Goal: Task Accomplishment & Management: Check status

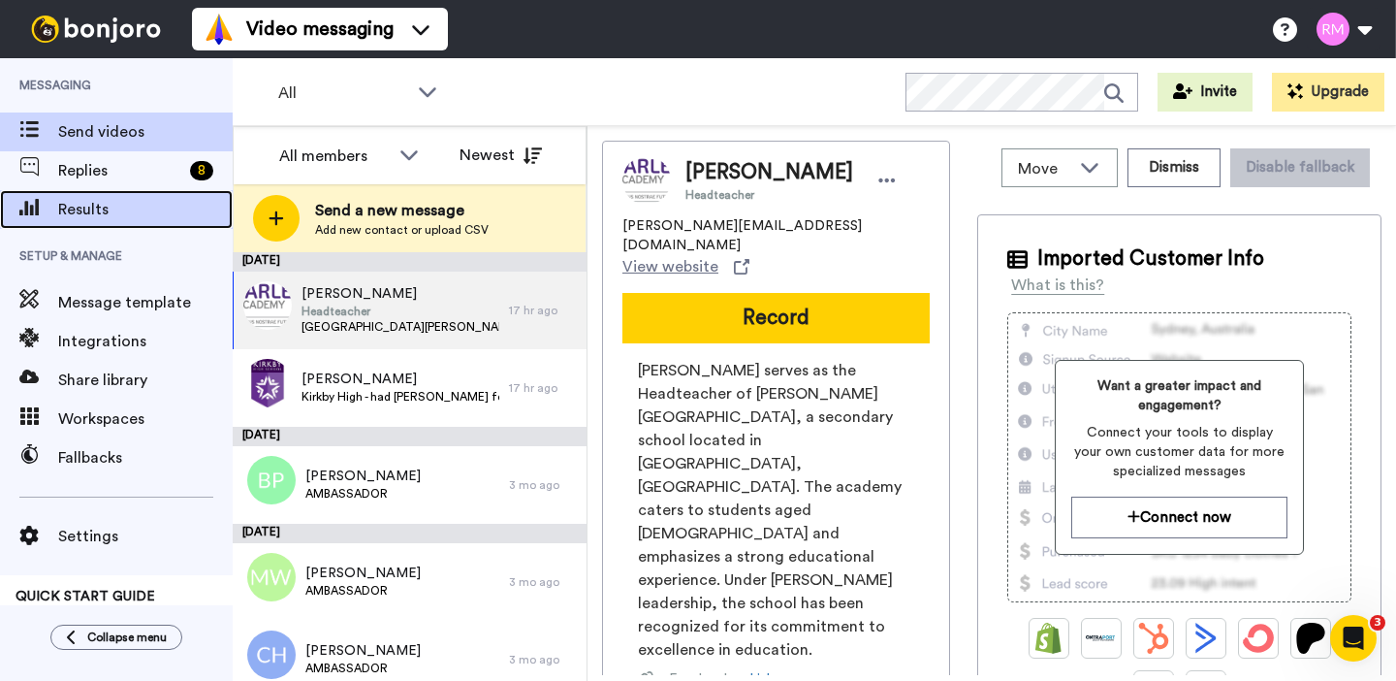
click at [131, 198] on span "Results" at bounding box center [145, 209] width 174 height 23
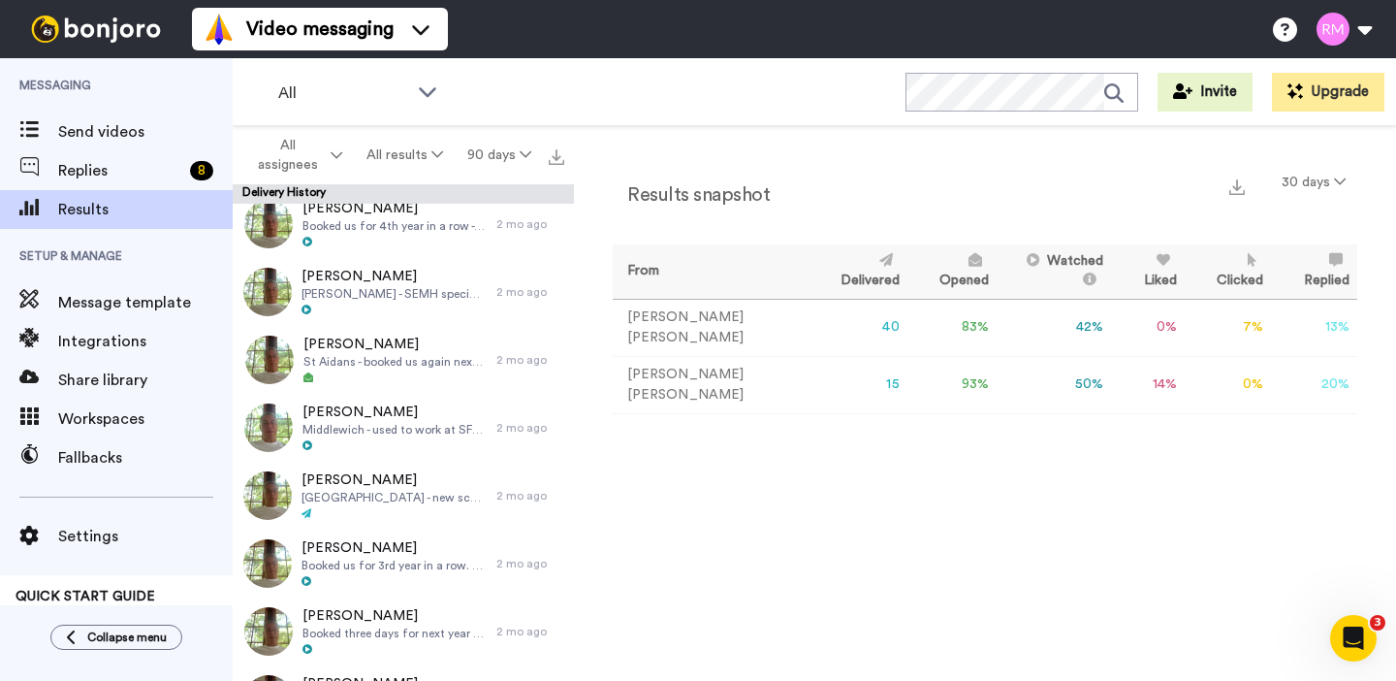
scroll to position [4669, 0]
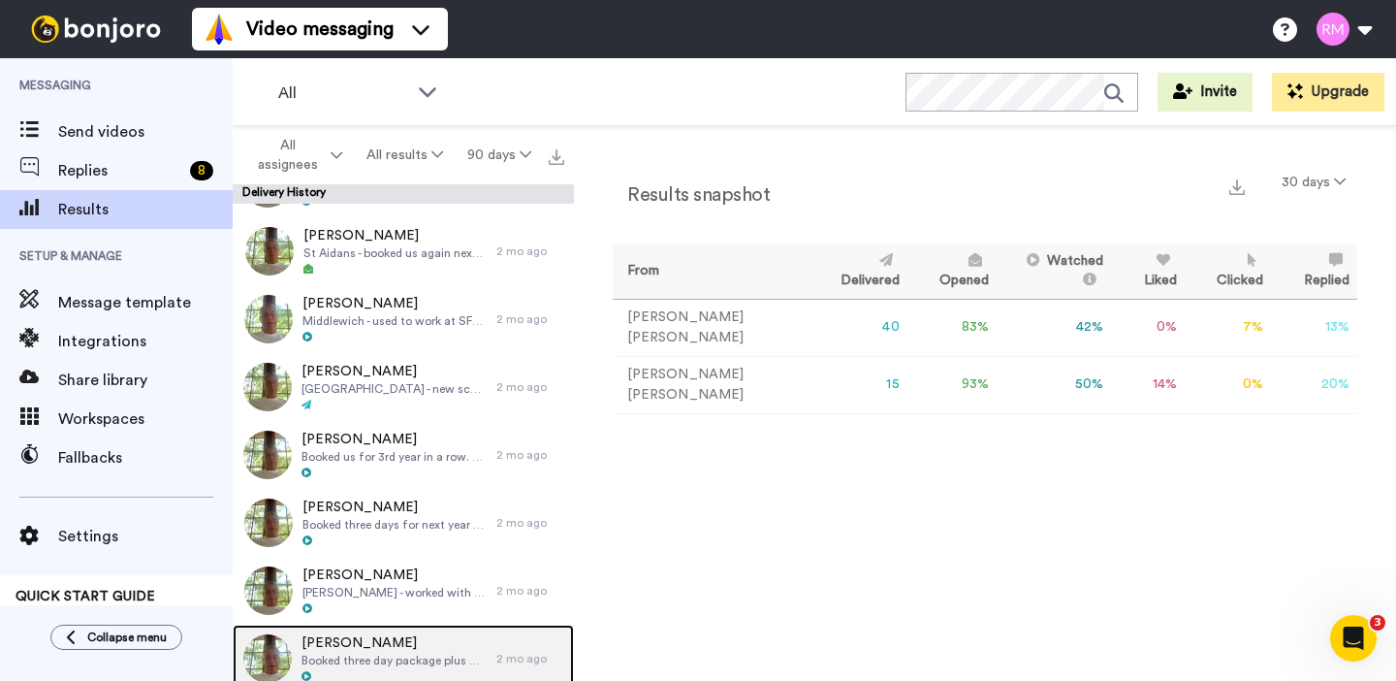
click at [428, 644] on span "Rob Grover" at bounding box center [393, 642] width 185 height 19
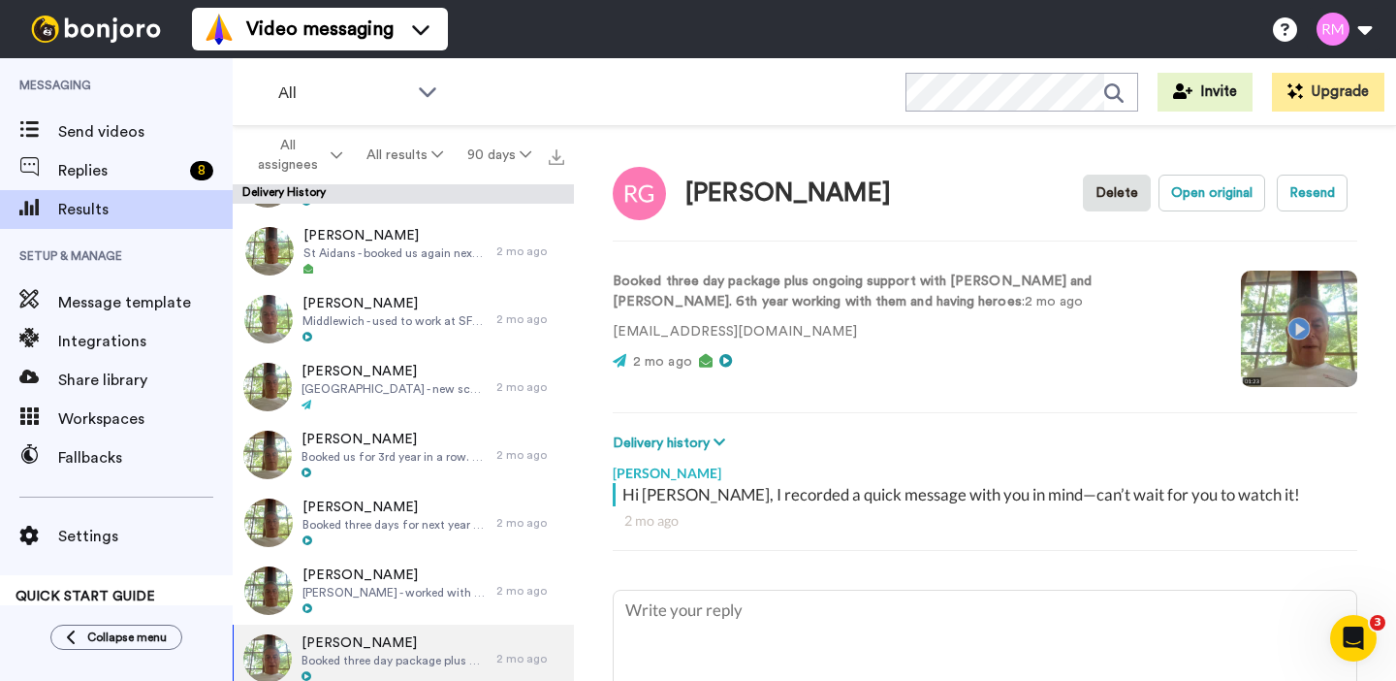
click at [1302, 323] on video at bounding box center [1299, 328] width 116 height 116
